Goal: Task Accomplishment & Management: Use online tool/utility

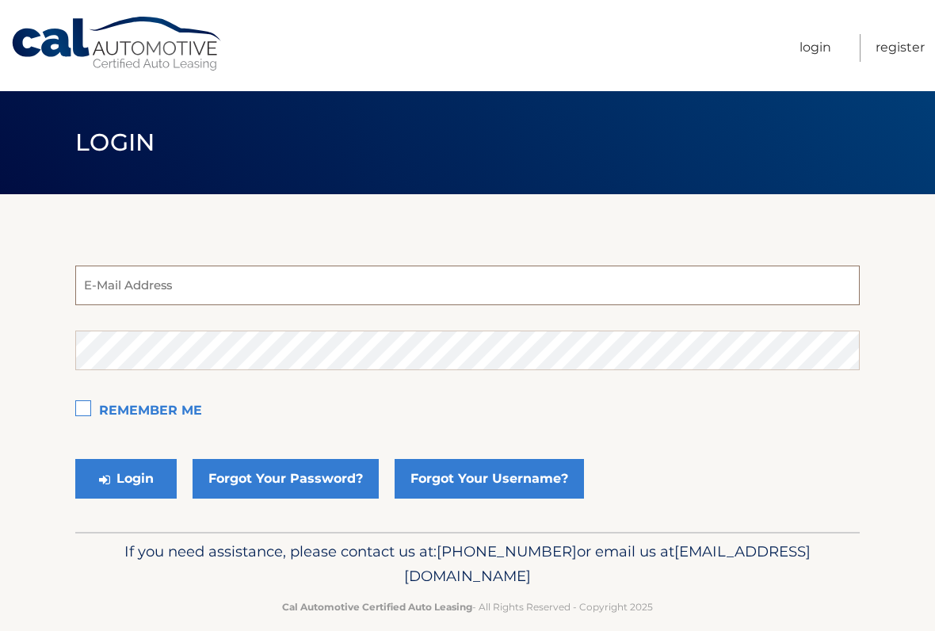
type input "silver96hd@aol.com"
click at [126, 478] on button "Login" at bounding box center [125, 479] width 101 height 40
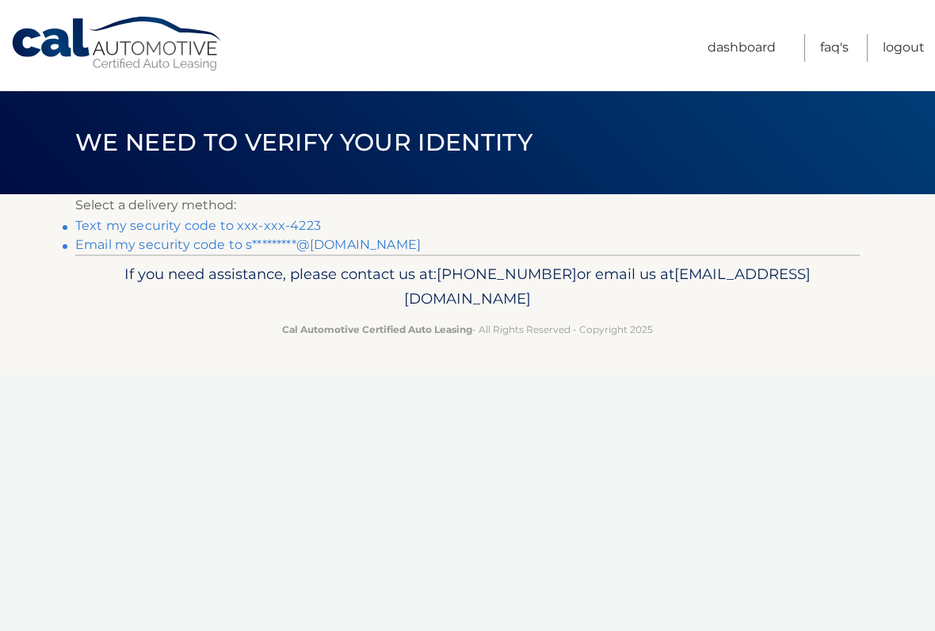
click at [294, 222] on link "Text my security code to xxx-xxx-4223" at bounding box center [198, 225] width 246 height 15
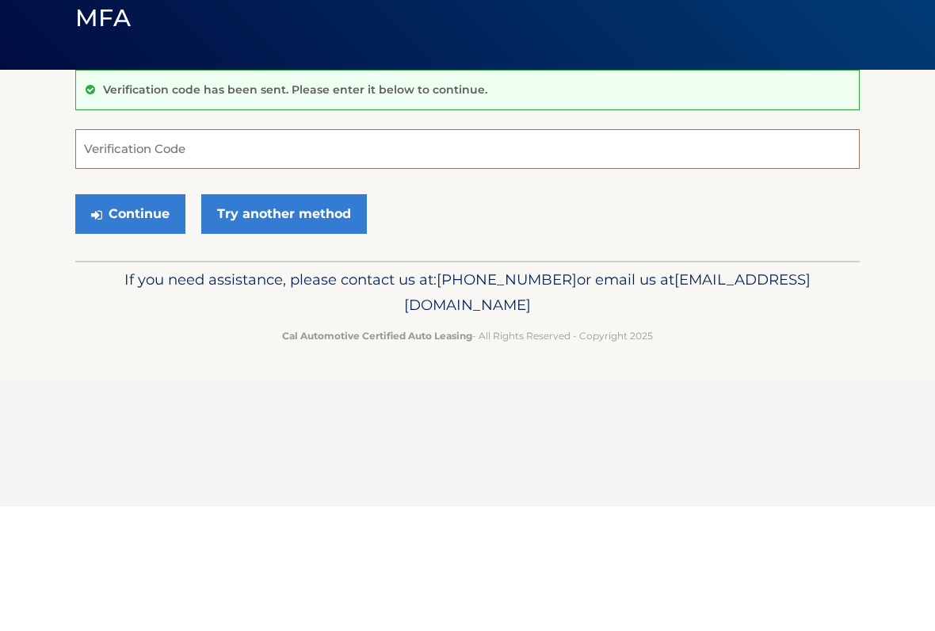
click at [452, 253] on input "Verification Code" at bounding box center [467, 273] width 784 height 40
type input "206846"
click at [158, 318] on button "Continue" at bounding box center [130, 338] width 110 height 40
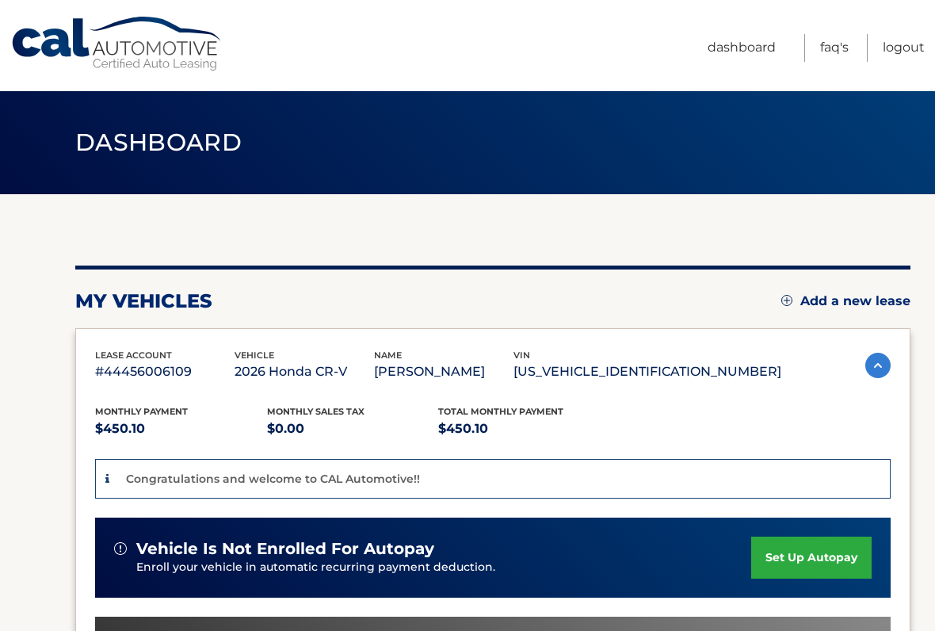
click at [12, 16] on link "Cal Automotive" at bounding box center [117, 44] width 214 height 56
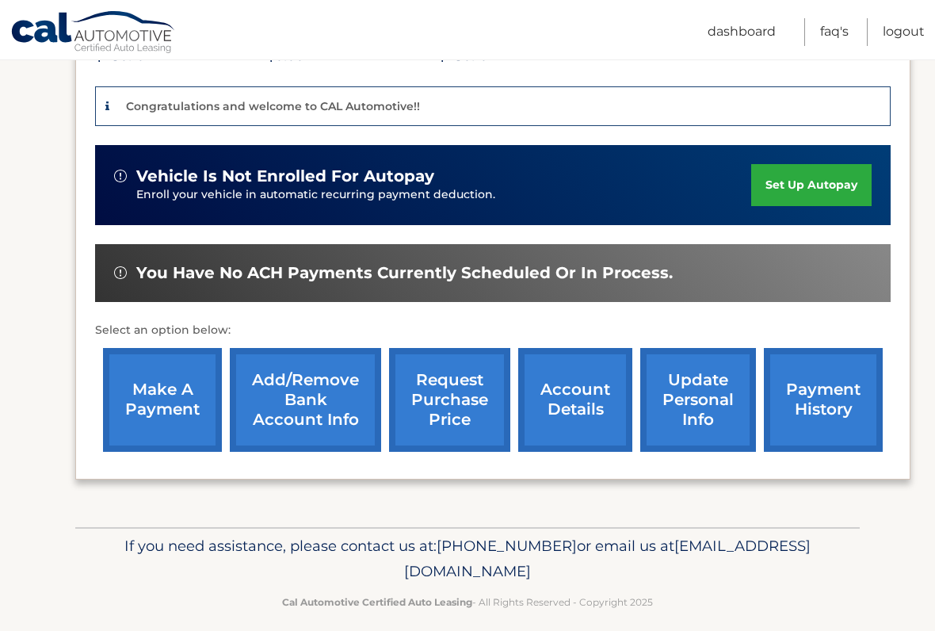
scroll to position [384, 0]
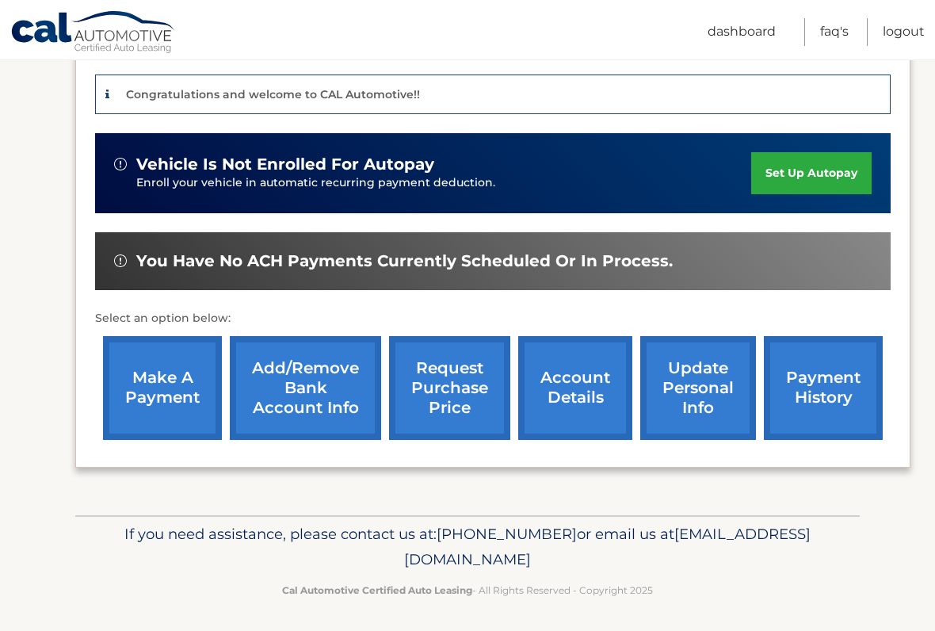
click at [181, 385] on link "make a payment" at bounding box center [162, 388] width 119 height 104
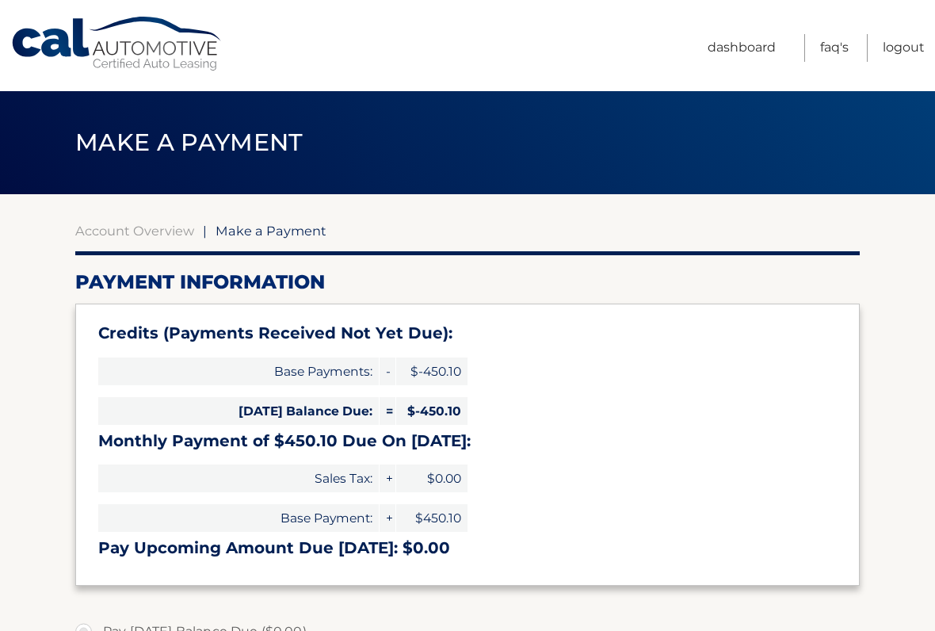
select select "ZjZlMDUwZDAtNWVjZi00NDEyLWEyOTQtMzBlYzEzZmRhZjg3"
click at [757, 42] on link "Dashboard" at bounding box center [741, 48] width 68 height 28
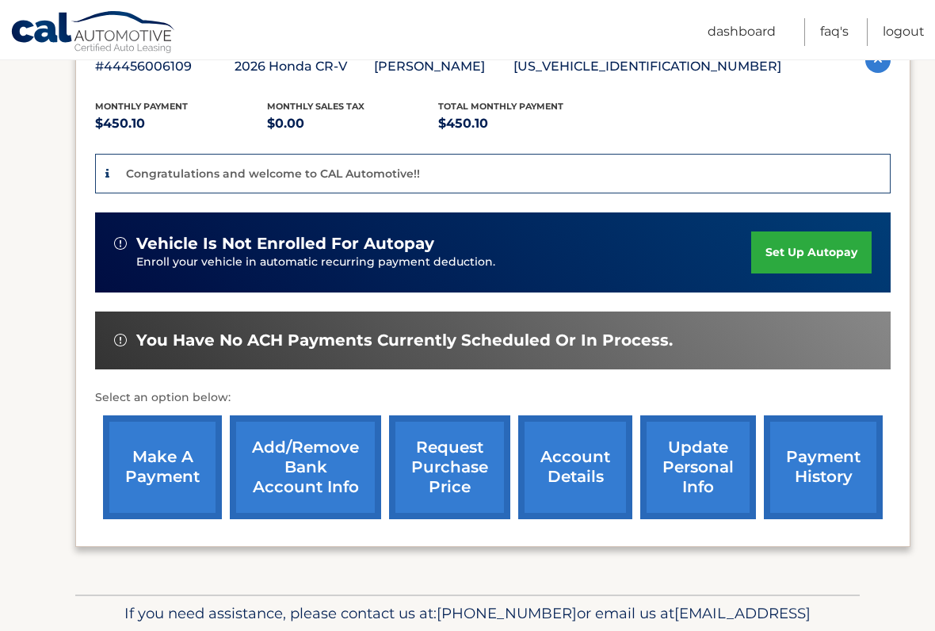
scroll to position [309, 0]
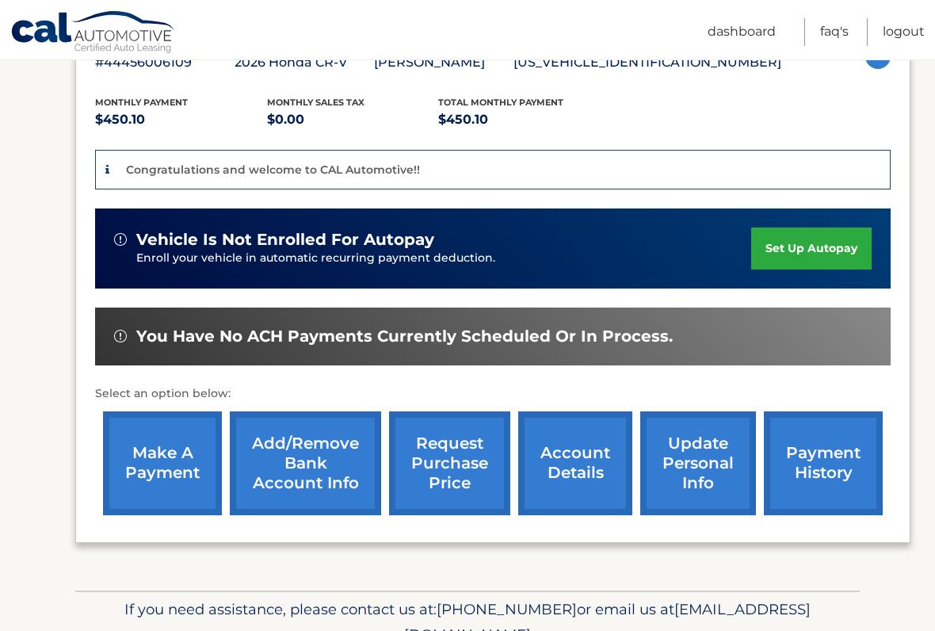
click at [470, 467] on link "request purchase price" at bounding box center [449, 463] width 121 height 104
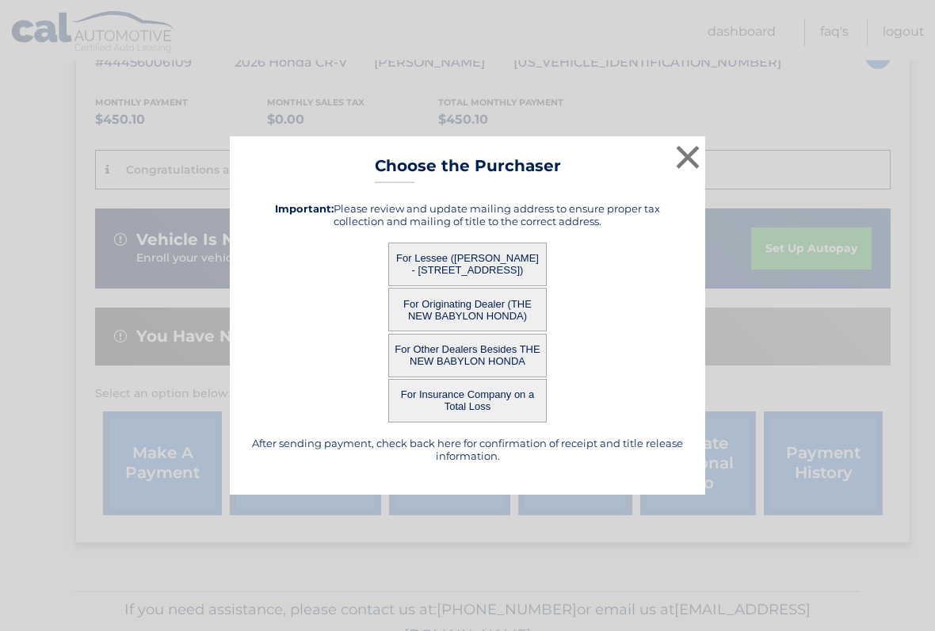
click at [527, 263] on button "For Lessee ([PERSON_NAME] - [STREET_ADDRESS])" at bounding box center [467, 264] width 158 height 44
click at [486, 258] on button "For Lessee ([PERSON_NAME] - [STREET_ADDRESS])" at bounding box center [467, 264] width 158 height 44
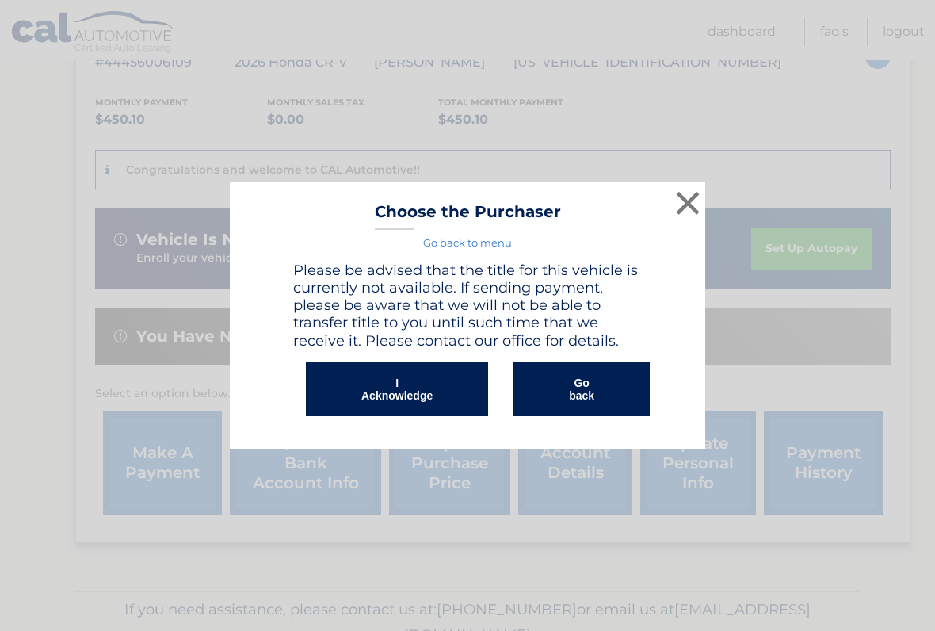
click at [474, 379] on button "I Acknowledge" at bounding box center [397, 389] width 182 height 54
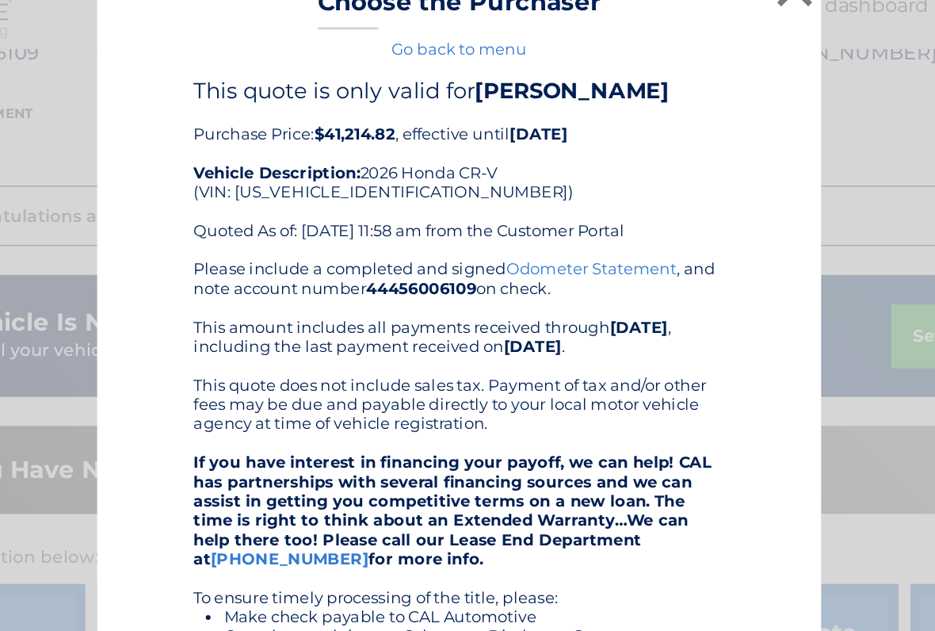
scroll to position [0, 0]
click at [423, 54] on link "Go back to menu" at bounding box center [467, 60] width 89 height 13
